Goal: Find contact information: Find contact information

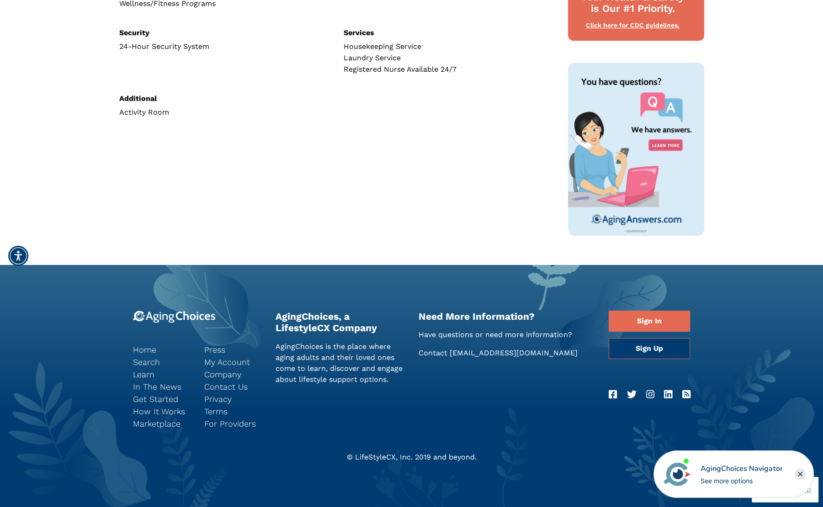
scroll to position [486, 0]
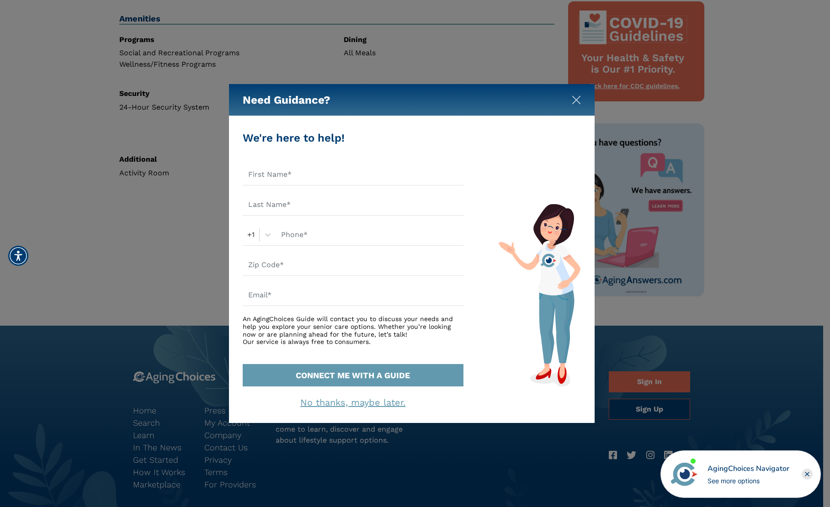
click at [572, 101] on img "Close" at bounding box center [576, 100] width 9 height 9
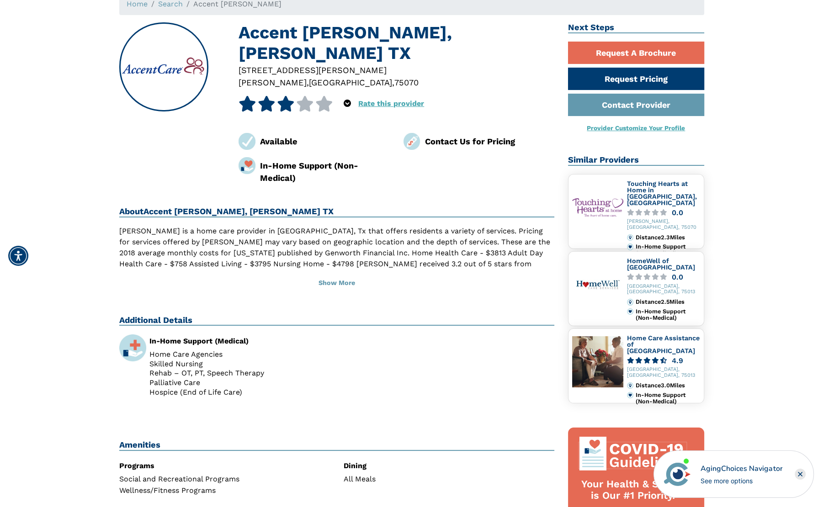
scroll to position [0, 0]
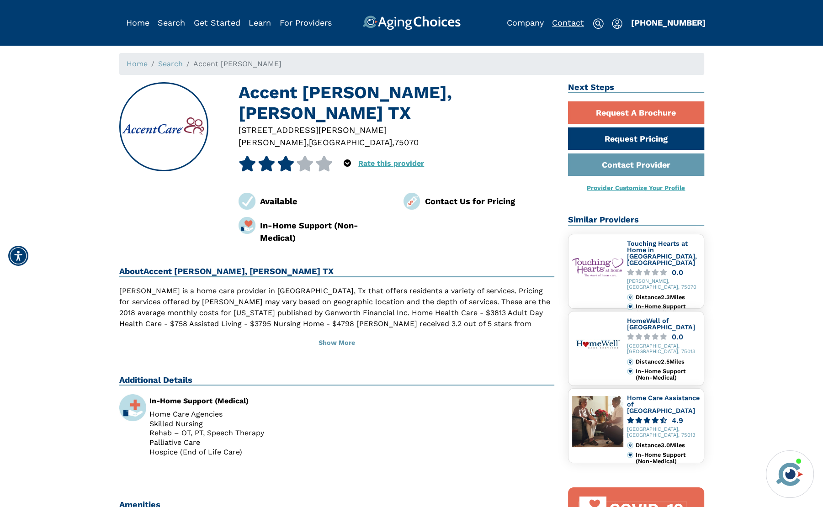
click at [567, 21] on link "Contact" at bounding box center [568, 23] width 32 height 10
